Goal: Transaction & Acquisition: Subscribe to service/newsletter

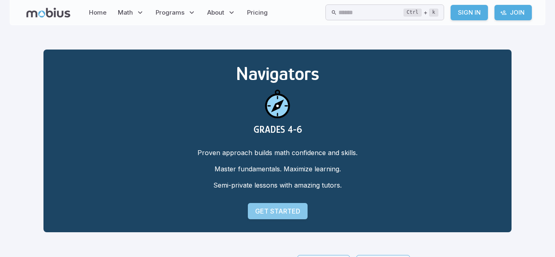
click at [272, 209] on p "Get Started" at bounding box center [277, 212] width 45 height 10
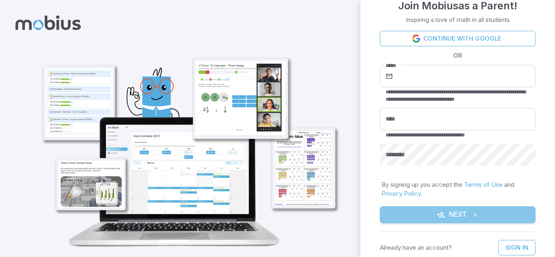
click at [391, 211] on button "Next" at bounding box center [458, 215] width 156 height 17
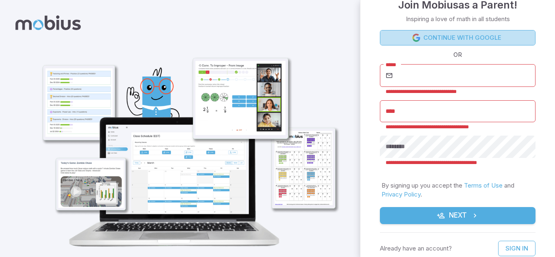
click at [451, 36] on link "Continue with Google" at bounding box center [458, 37] width 156 height 15
